Goal: Information Seeking & Learning: Learn about a topic

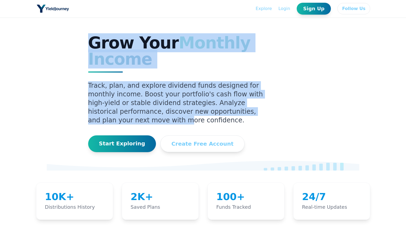
drag, startPoint x: 86, startPoint y: 39, endPoint x: 215, endPoint y: 100, distance: 141.9
click at [215, 100] on div "Grow Your Monthly Income Track, plan, and explore dividend funds designed for m…" at bounding box center [203, 94] width 243 height 118
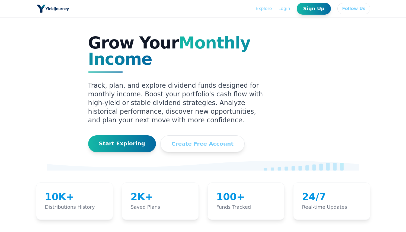
click at [270, 107] on div "Grow Your Monthly Income Track, plan, and explore dividend funds designed for m…" at bounding box center [203, 94] width 243 height 118
click at [272, 10] on link "Explore" at bounding box center [264, 8] width 16 height 7
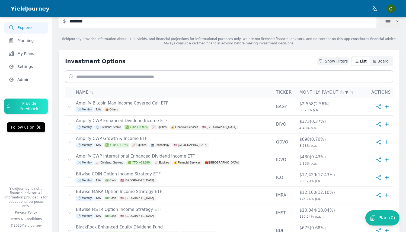
scroll to position [30, 0]
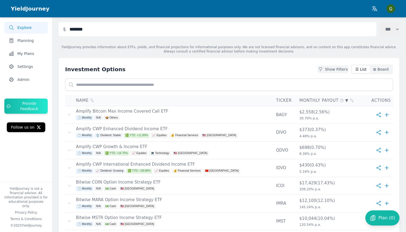
click at [376, 65] on div "☰ List ⊞ Board" at bounding box center [372, 70] width 42 height 10
click at [376, 68] on button "⊞ Board" at bounding box center [381, 70] width 22 height 8
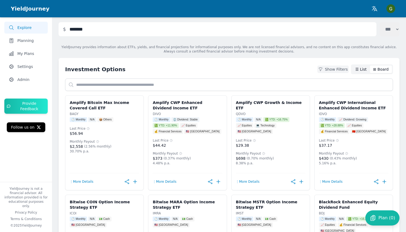
click at [362, 72] on button "☰ List" at bounding box center [361, 70] width 18 height 8
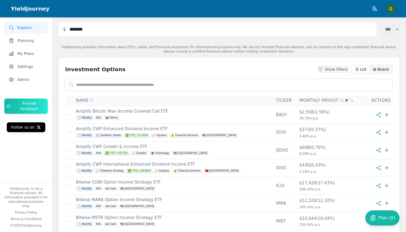
click at [373, 71] on button "⊞ Board" at bounding box center [381, 70] width 22 height 8
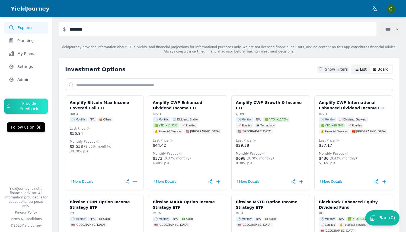
click at [364, 71] on button "☰ List" at bounding box center [361, 70] width 18 height 8
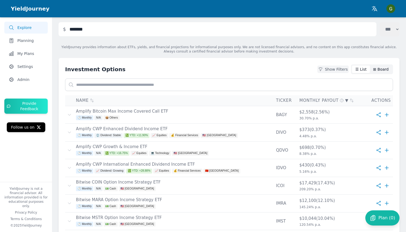
click at [378, 71] on button "⊞ Board" at bounding box center [381, 70] width 22 height 8
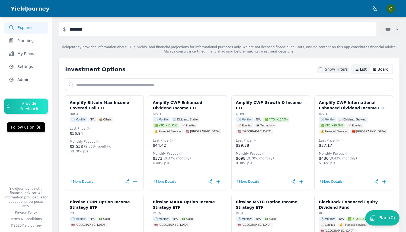
click at [366, 72] on button "☰ List" at bounding box center [361, 70] width 18 height 8
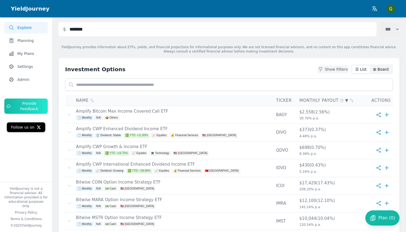
click at [384, 70] on button "⊞ Board" at bounding box center [381, 70] width 22 height 8
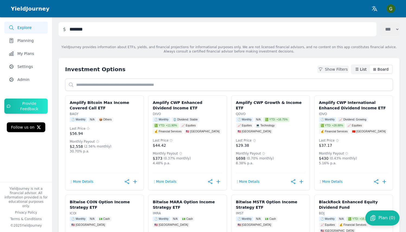
click at [365, 72] on button "☰ List" at bounding box center [361, 70] width 18 height 8
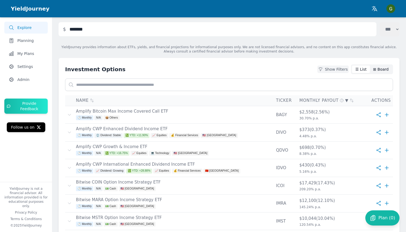
click at [382, 70] on button "⊞ Board" at bounding box center [381, 70] width 22 height 8
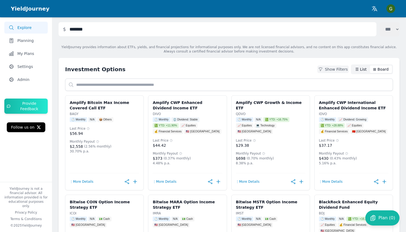
click at [364, 69] on button "☰ List" at bounding box center [361, 70] width 18 height 8
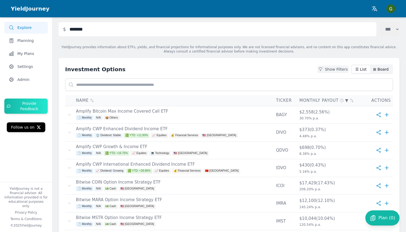
click at [377, 69] on button "⊞ Board" at bounding box center [381, 70] width 22 height 8
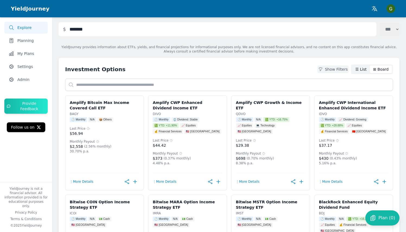
click at [367, 72] on button "☰ List" at bounding box center [361, 70] width 18 height 8
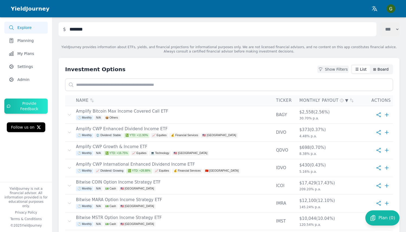
click at [379, 69] on button "⊞ Board" at bounding box center [381, 70] width 22 height 8
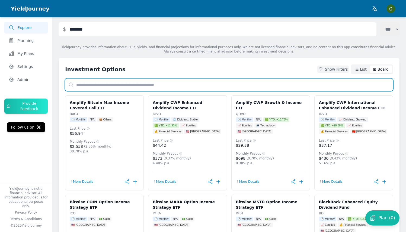
click at [180, 88] on input "text" at bounding box center [229, 85] width 328 height 12
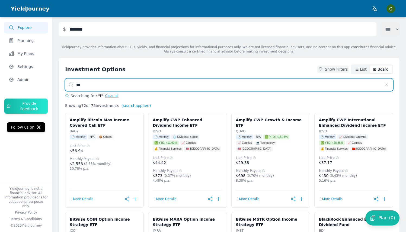
scroll to position [0, 0]
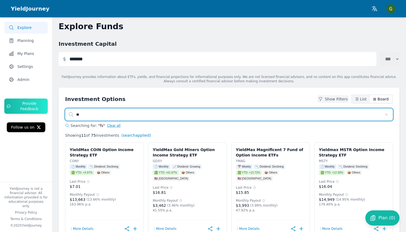
type input "*"
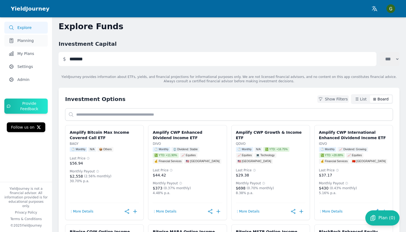
click at [24, 41] on span "Planning" at bounding box center [25, 40] width 16 height 5
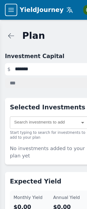
click at [9, 11] on icon at bounding box center [10, 8] width 7 height 7
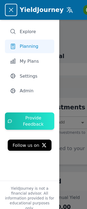
click at [21, 29] on span "Explore" at bounding box center [24, 27] width 14 height 5
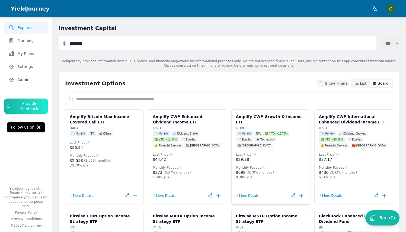
scroll to position [27, 0]
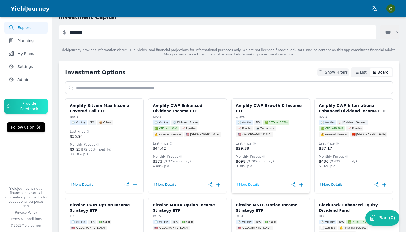
click at [248, 185] on button "⋮ More Details" at bounding box center [248, 185] width 24 height 4
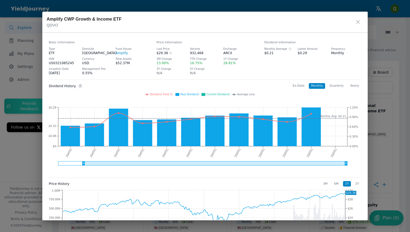
click at [356, 20] on icon "close" at bounding box center [358, 22] width 7 height 7
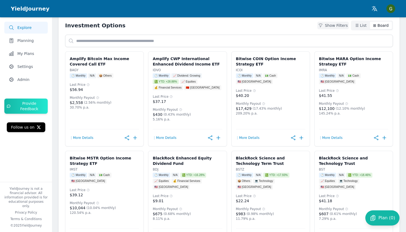
scroll to position [0, 0]
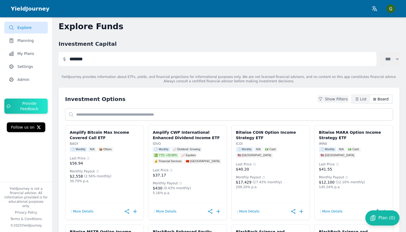
click at [25, 32] on link "Explore" at bounding box center [25, 28] width 43 height 12
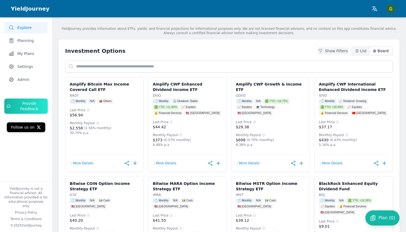
scroll to position [49, 0]
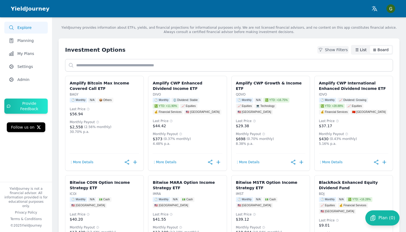
click at [364, 50] on button "☰ List" at bounding box center [361, 50] width 18 height 8
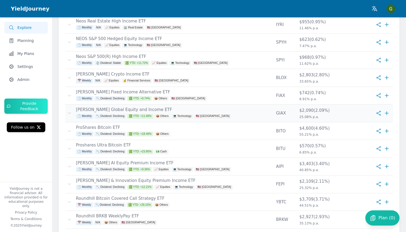
scroll to position [838, 0]
